Goal: Register for event/course

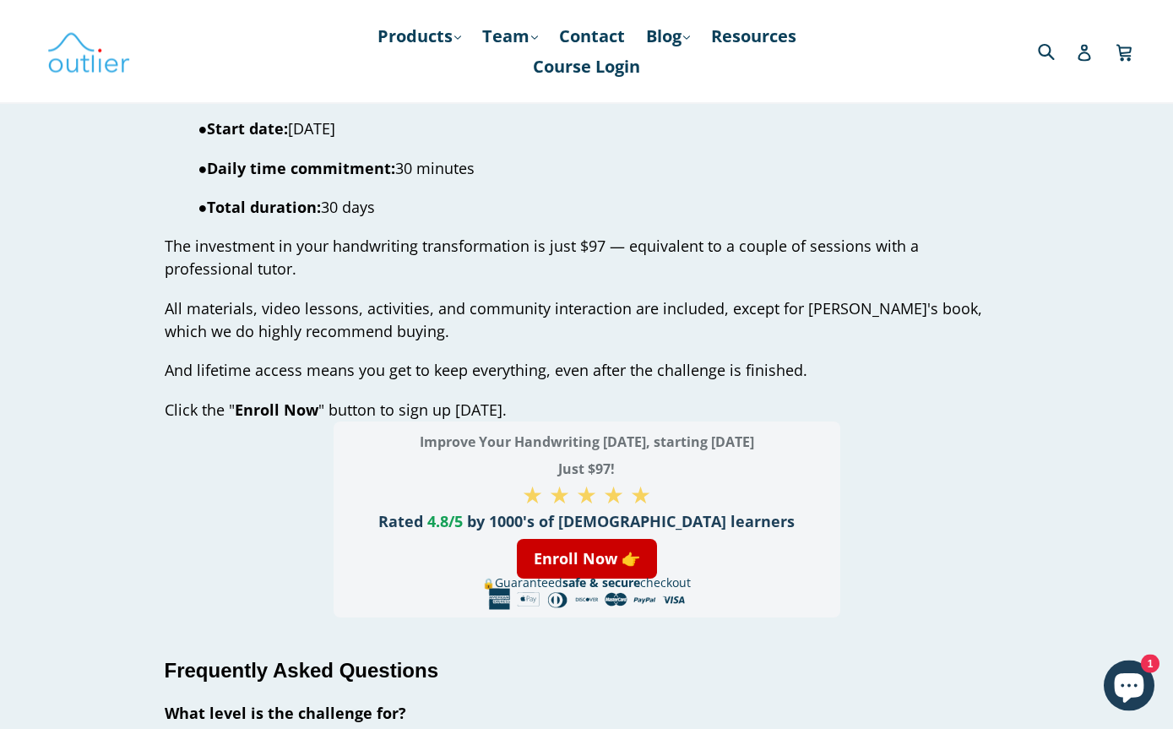
scroll to position [5074, 0]
click at [593, 539] on link "Enroll Now 👉" at bounding box center [587, 559] width 140 height 40
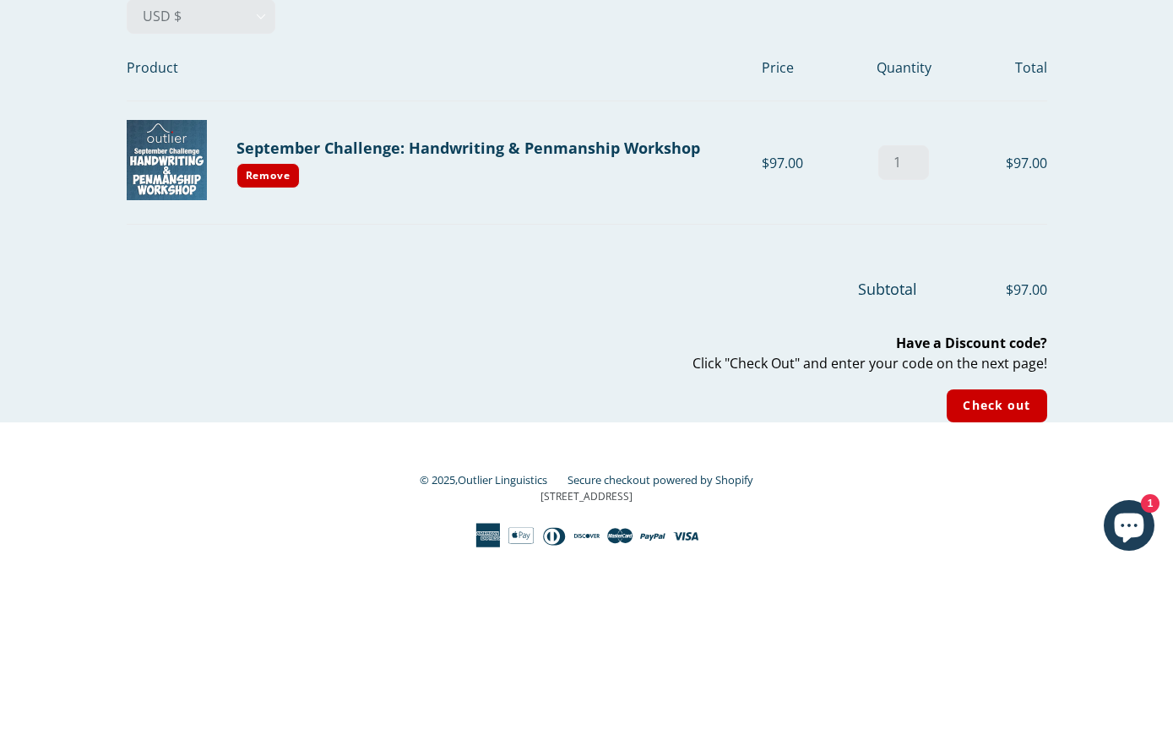
click at [1112, 173] on div "Your cart Select Currency: AED د.إ AFN ؋ ALL L AMD դր. ANG ƒ AUD $ AWG ƒ AZN ₼ …" at bounding box center [586, 361] width 1173 height 444
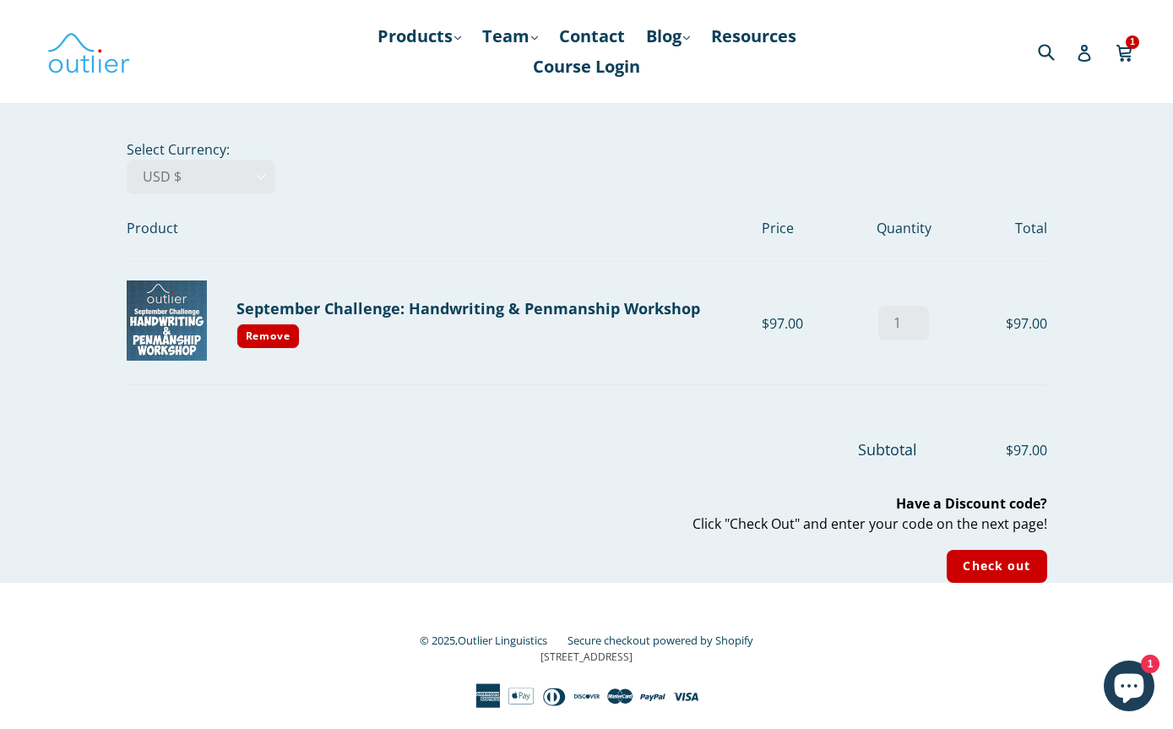
click at [1012, 558] on input "Check out" at bounding box center [997, 566] width 100 height 33
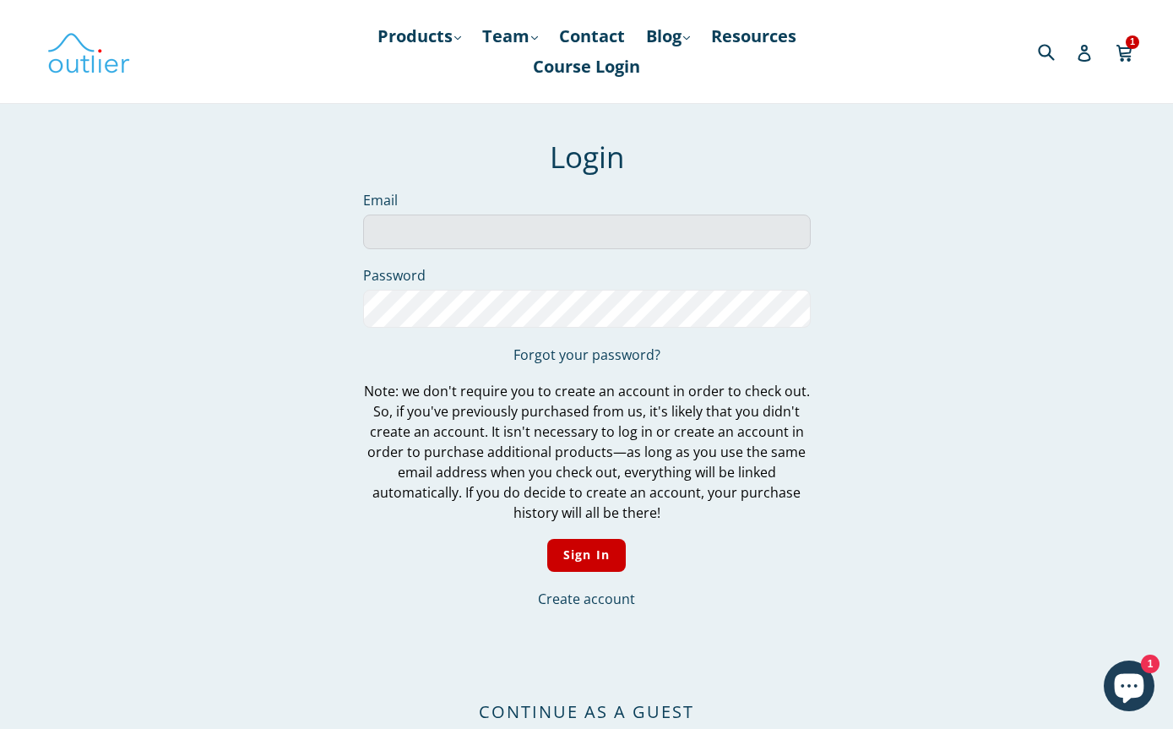
type input "lpadgett23@gmail.com"
click at [586, 558] on input "Sign In" at bounding box center [586, 555] width 79 height 33
click at [586, 563] on input "Sign In" at bounding box center [586, 555] width 79 height 33
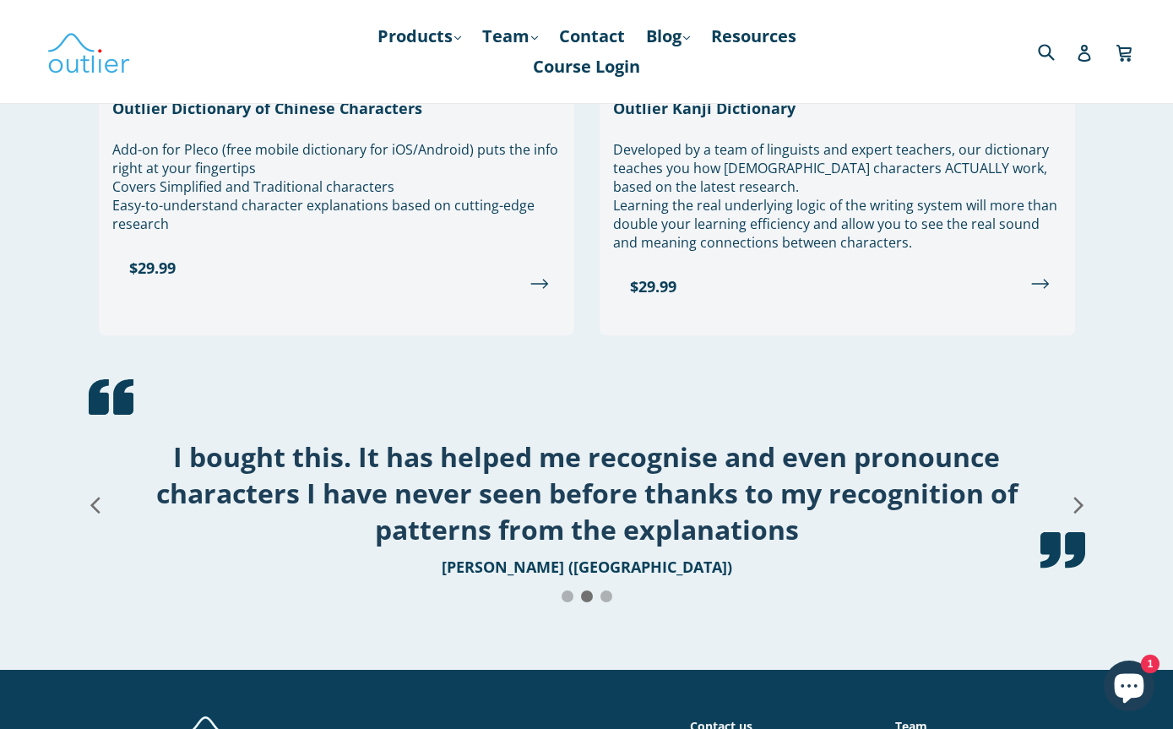
scroll to position [1720, 0]
